Goal: Transaction & Acquisition: Obtain resource

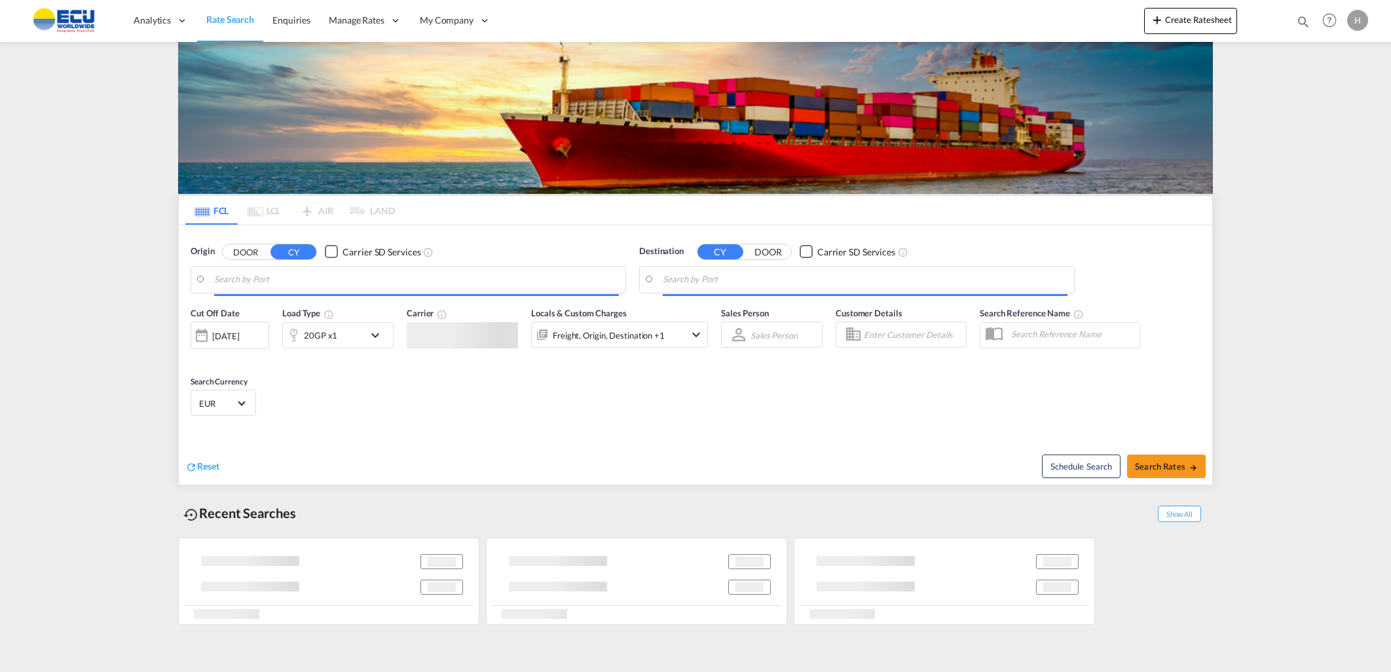
type input "Fos-[GEOGRAPHIC_DATA], [GEOGRAPHIC_DATA]"
type input "[GEOGRAPHIC_DATA], COCTG"
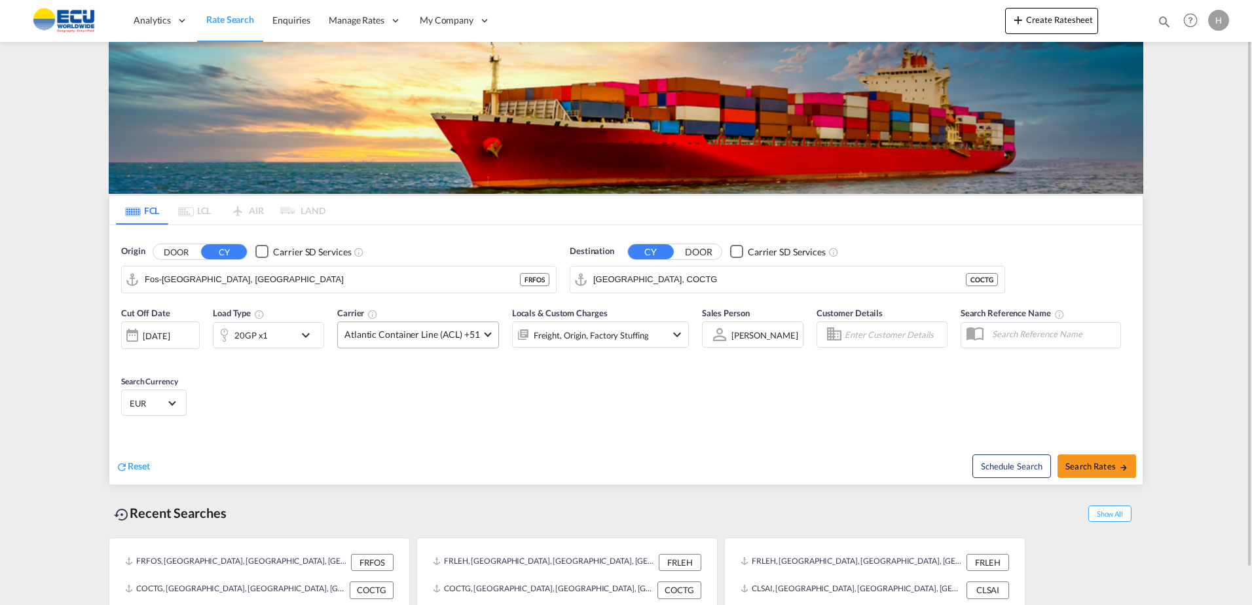
click at [382, 335] on span "Atlantic Container Line (ACL) +51" at bounding box center [412, 334] width 136 height 13
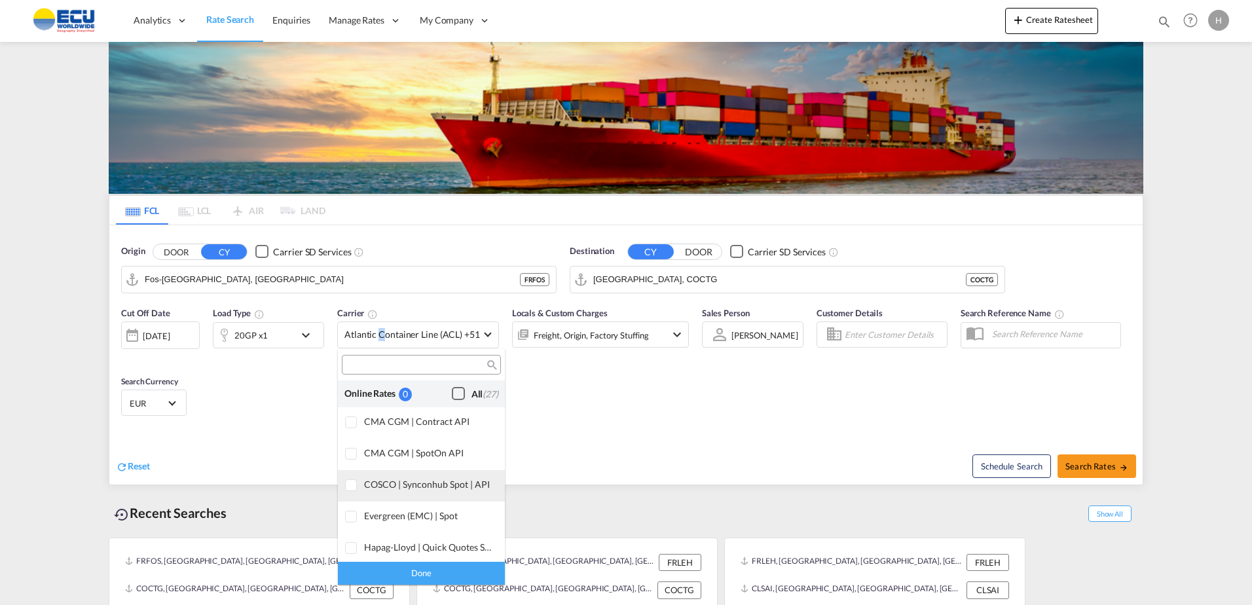
drag, startPoint x: 449, startPoint y: 395, endPoint x: 462, endPoint y: 491, distance: 97.2
click at [452, 394] on div "Checkbox No Ink" at bounding box center [458, 393] width 13 height 13
click at [456, 567] on div "Done" at bounding box center [421, 573] width 167 height 23
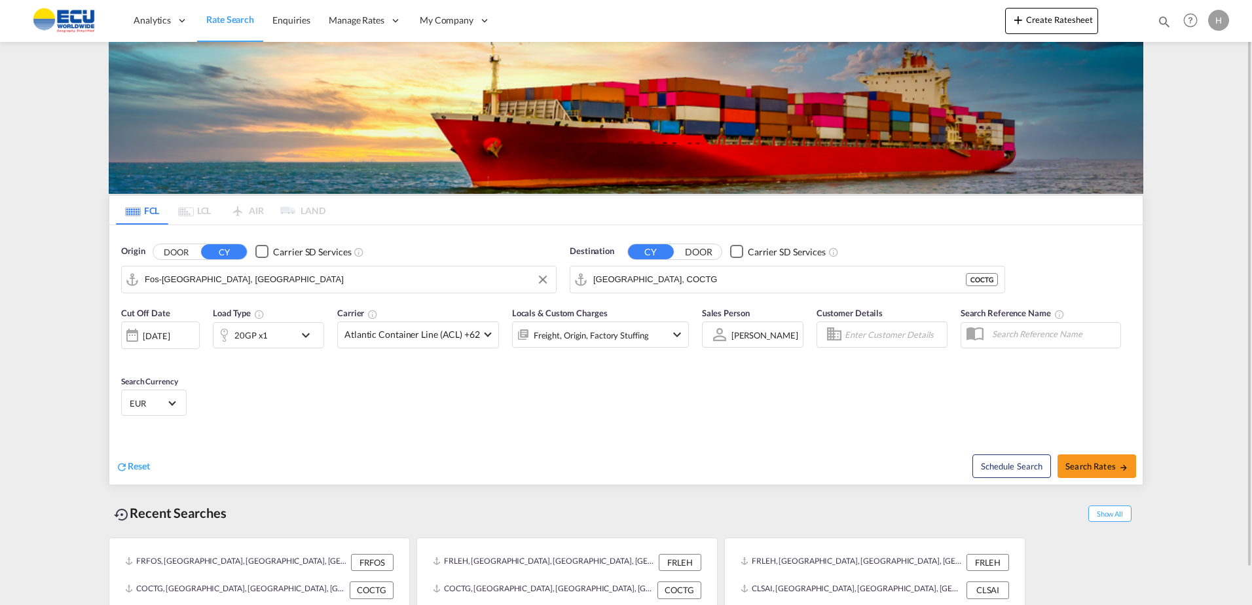
click at [397, 280] on input "Fos-[GEOGRAPHIC_DATA], [GEOGRAPHIC_DATA]" at bounding box center [347, 280] width 405 height 20
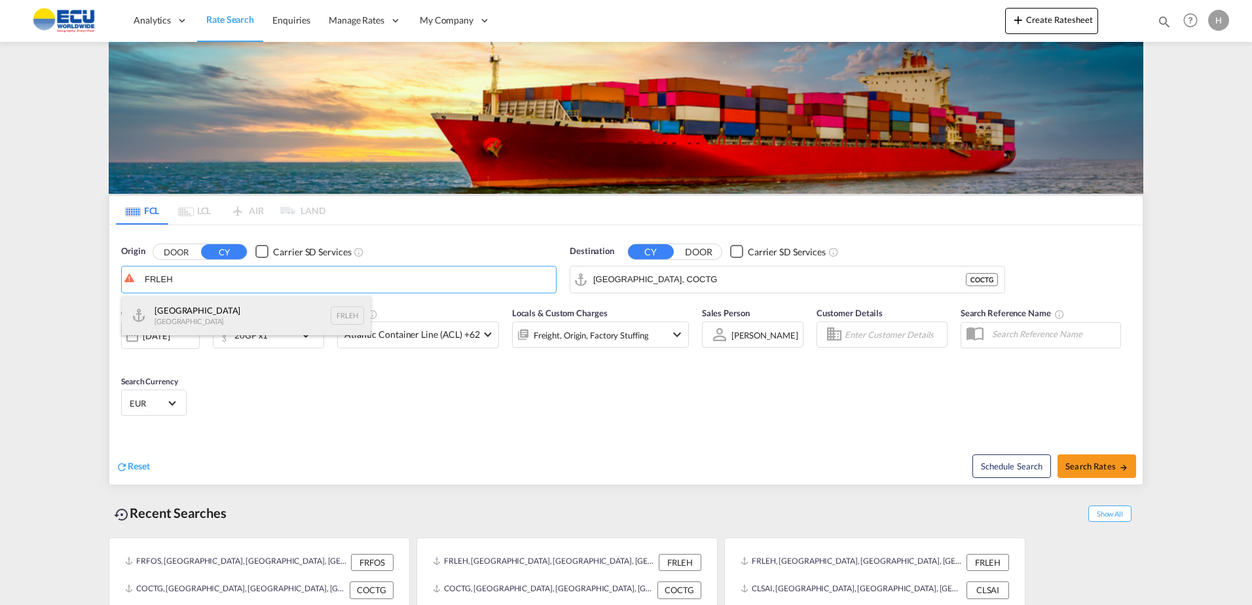
click at [222, 312] on div "Le Havre [GEOGRAPHIC_DATA] FRLEH" at bounding box center [246, 315] width 249 height 39
type input "[GEOGRAPHIC_DATA], [GEOGRAPHIC_DATA]"
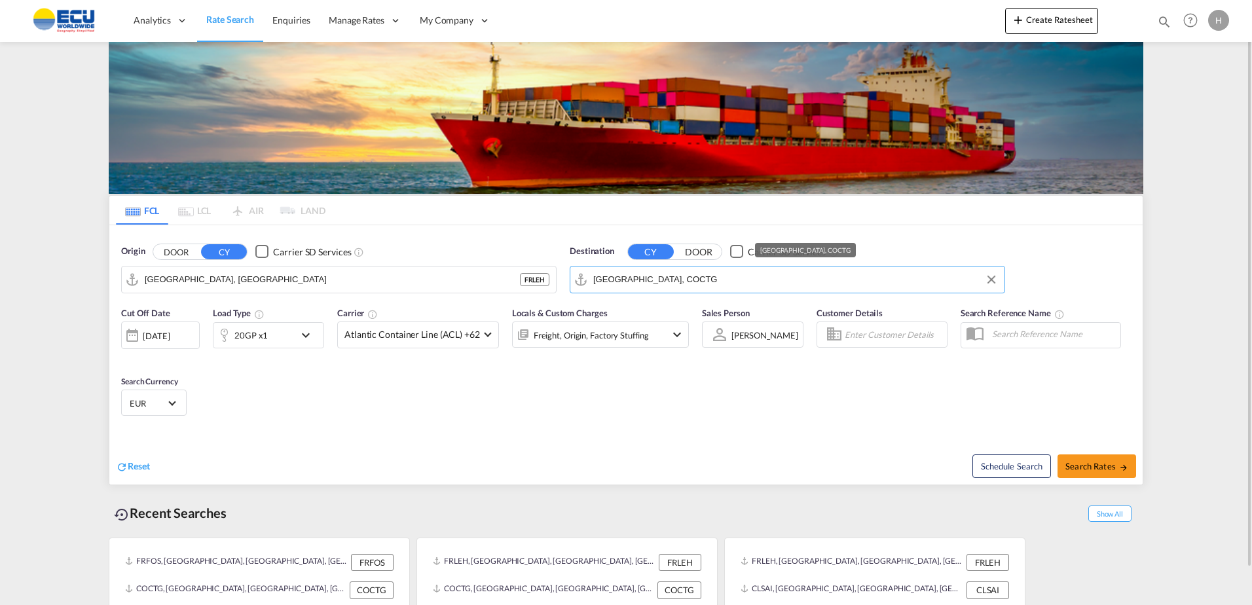
click at [682, 282] on input "[GEOGRAPHIC_DATA], COCTG" at bounding box center [795, 280] width 405 height 20
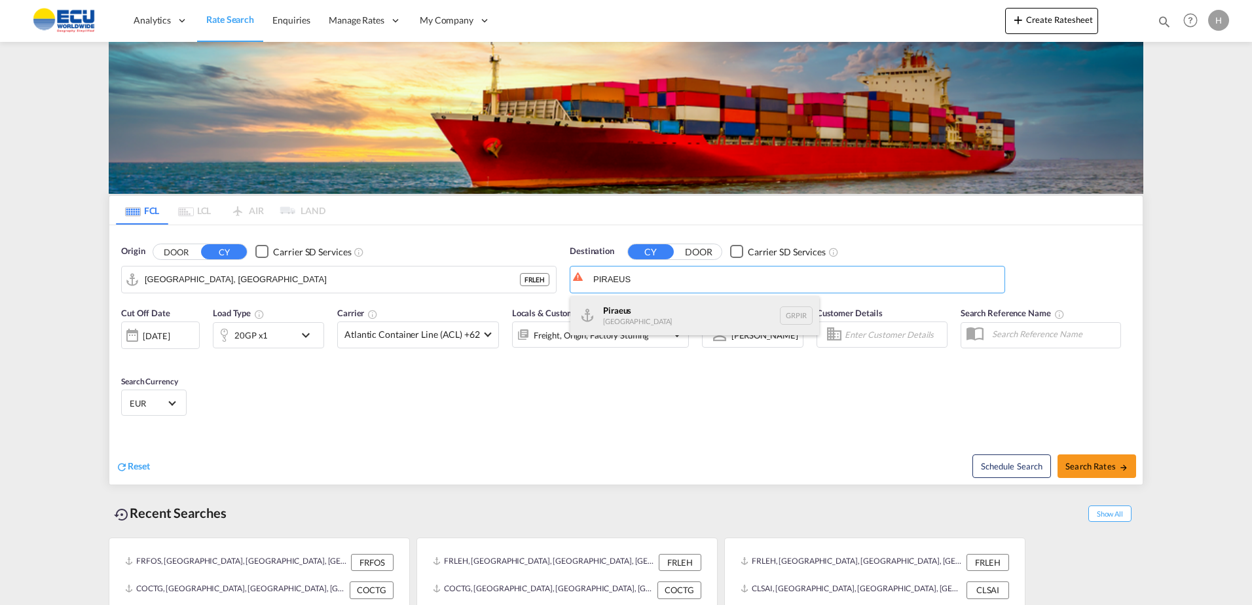
click at [652, 318] on div "Piraeus [GEOGRAPHIC_DATA] GRPIR" at bounding box center [694, 315] width 249 height 39
type input "Piraeus, GRPIR"
click at [611, 405] on div "Cut Off Date [DATE] [DATE] Load Type 20GP x1 Carrier Atlantic Container Line (A…" at bounding box center [625, 364] width 1033 height 128
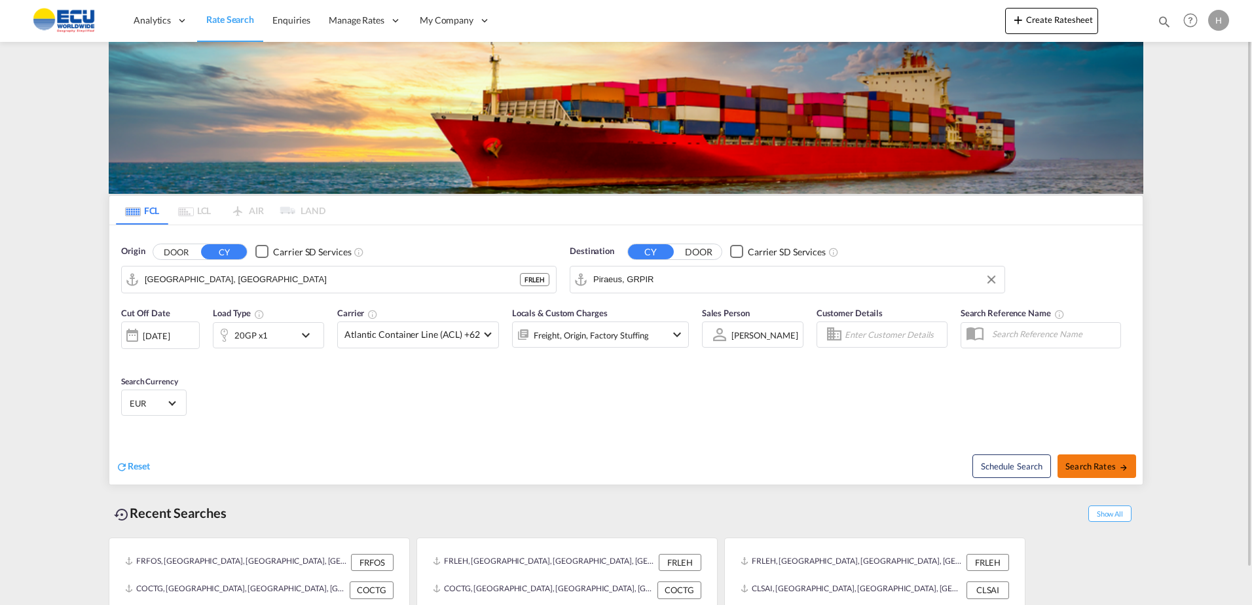
click at [1084, 460] on button "Search Rates" at bounding box center [1096, 466] width 79 height 24
type input "FRLEH to GRPIR / [DATE]"
